Goal: Task Accomplishment & Management: Use online tool/utility

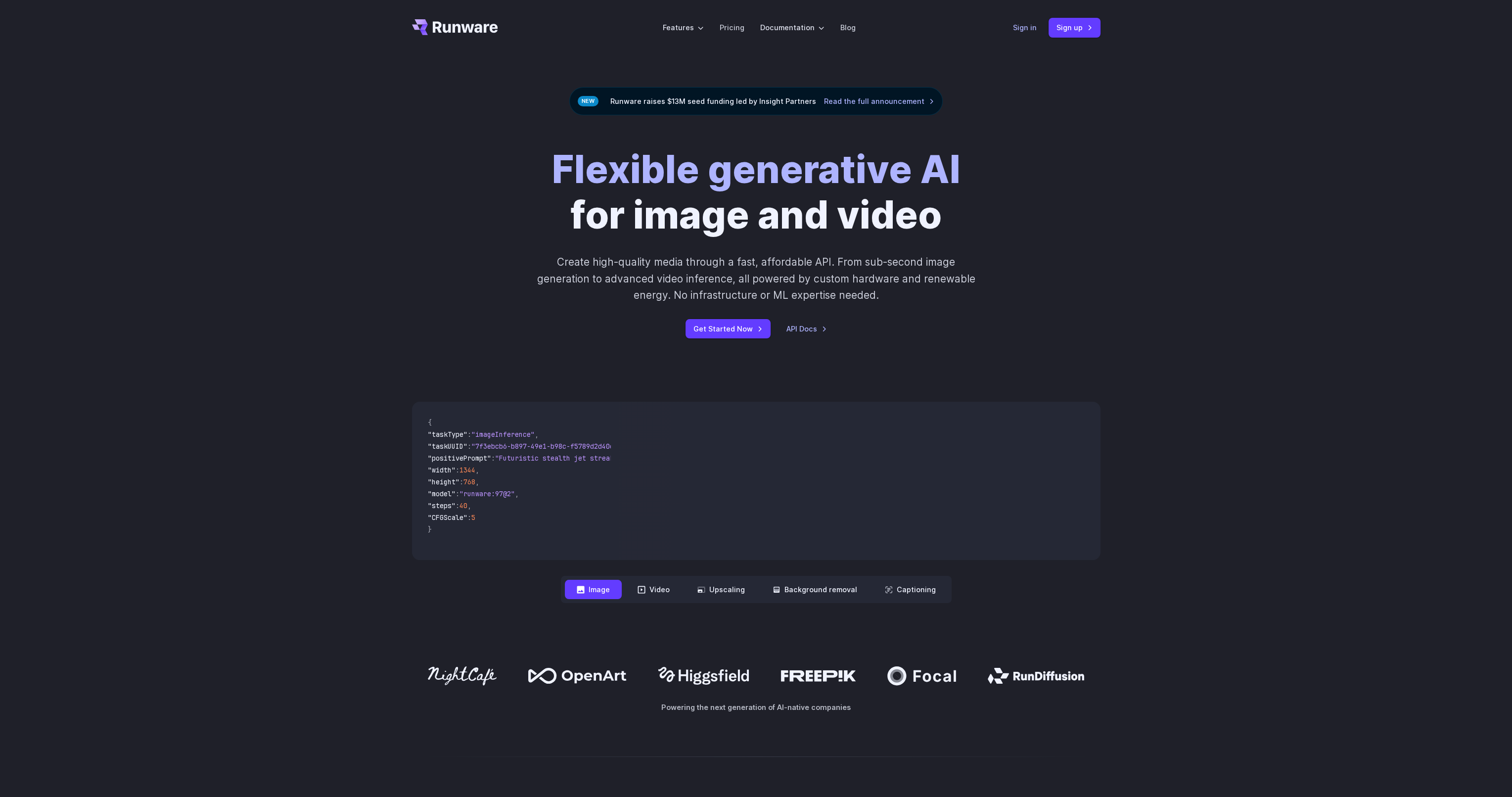
click at [1029, 26] on link "Sign in" at bounding box center [1025, 28] width 24 height 12
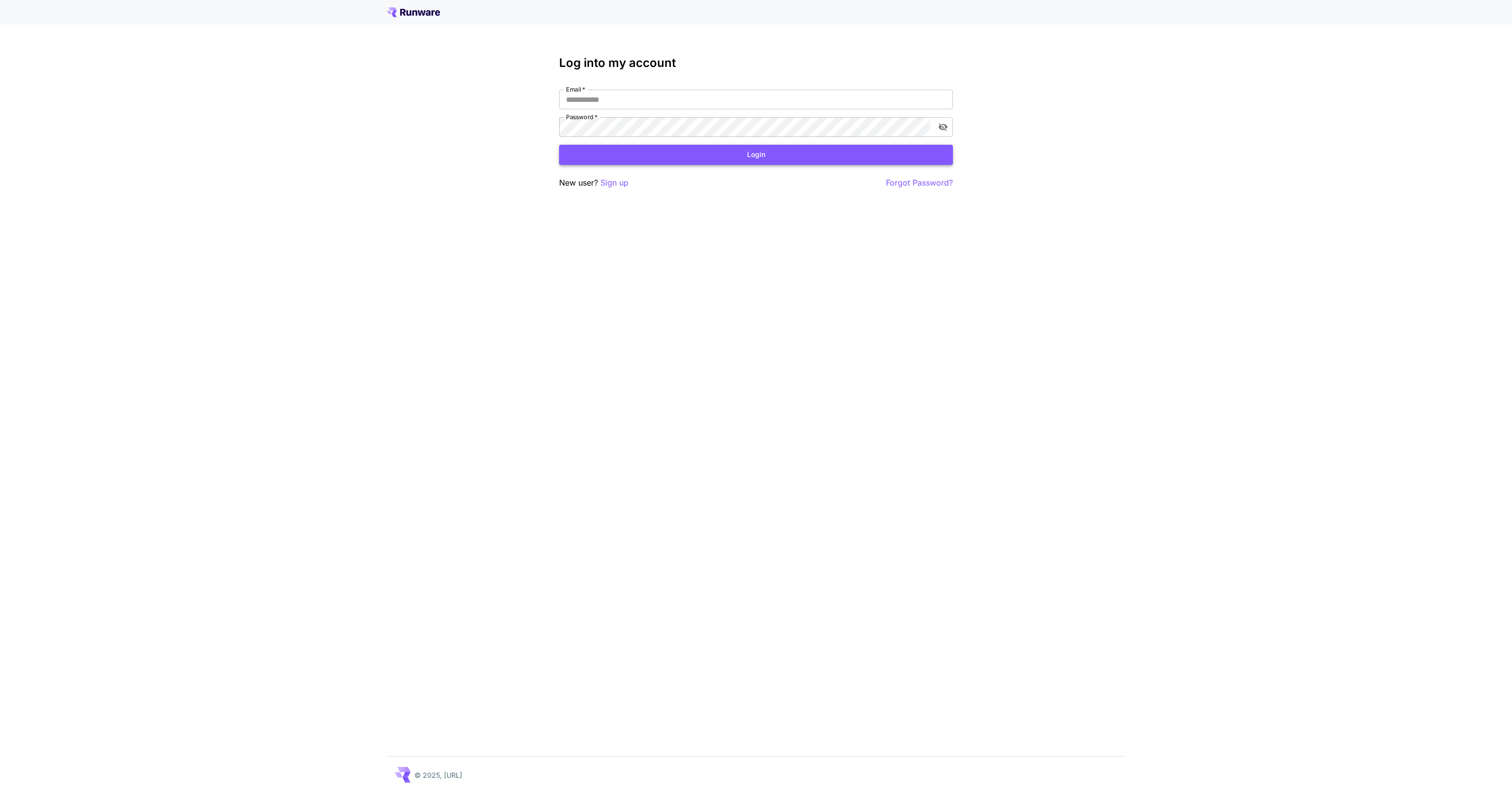
type input "**********"
click at [663, 160] on button "Login" at bounding box center [756, 155] width 394 height 20
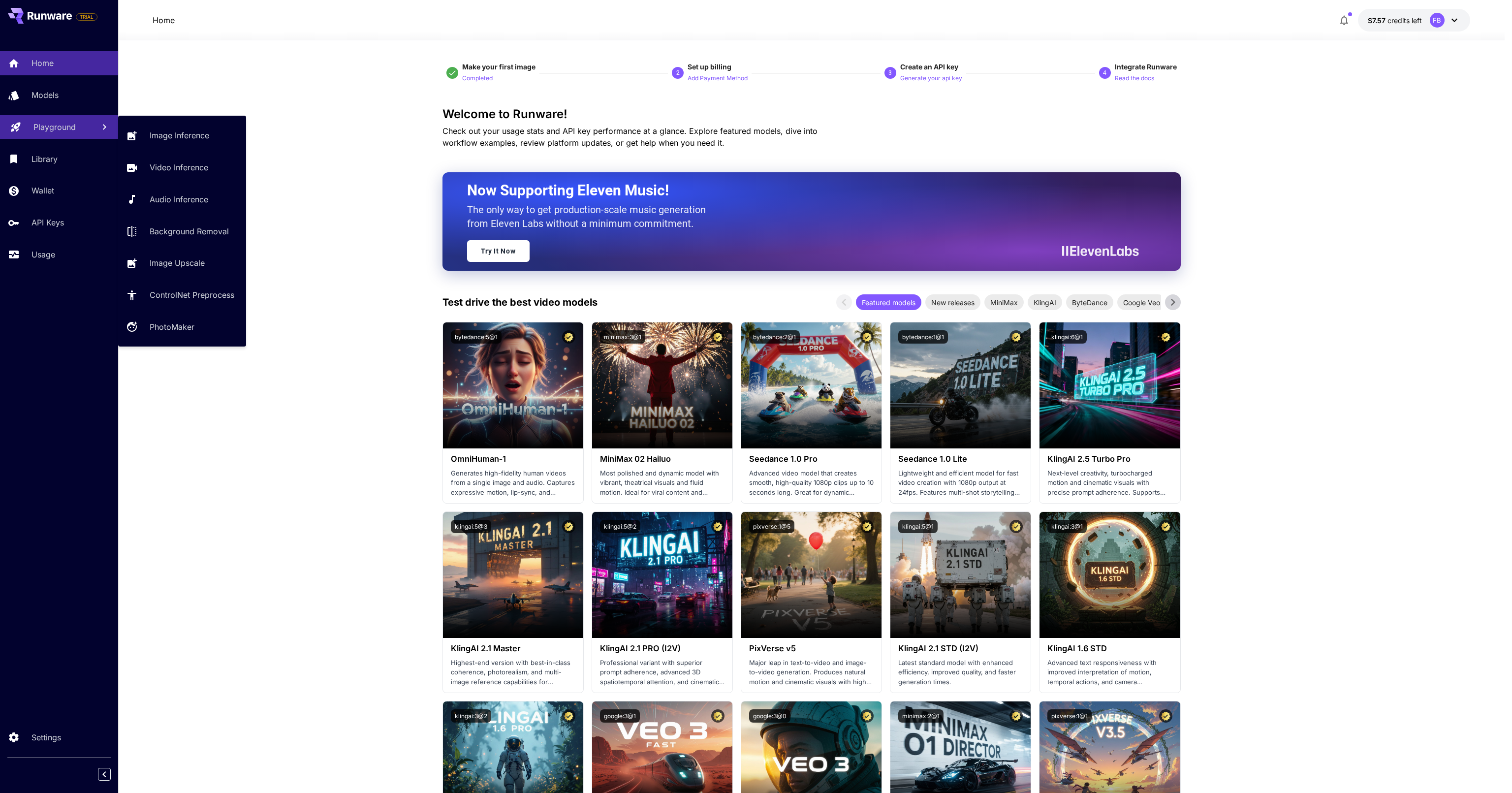
click at [54, 127] on p "Playground" at bounding box center [55, 127] width 43 height 12
